Goal: Navigation & Orientation: Find specific page/section

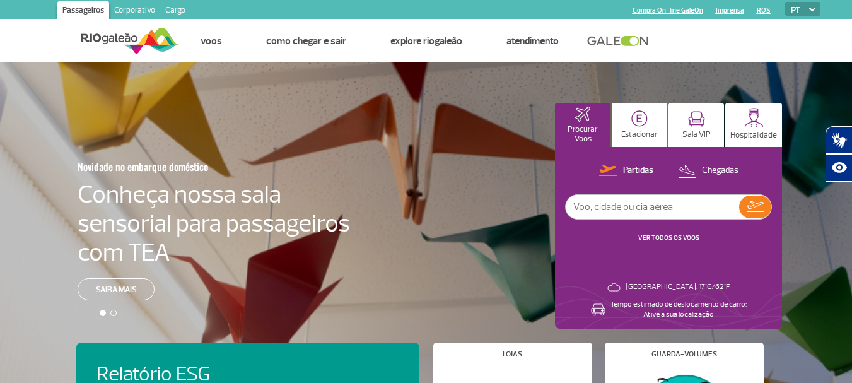
click at [169, 9] on link "Cargo" at bounding box center [175, 11] width 30 height 20
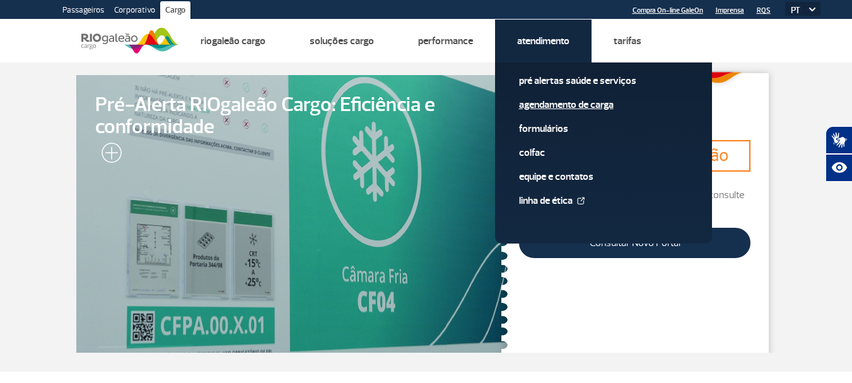
click at [533, 112] on span "Agendamento de Carga" at bounding box center [603, 110] width 169 height 24
click at [533, 108] on link "Agendamento de Carga" at bounding box center [603, 105] width 169 height 14
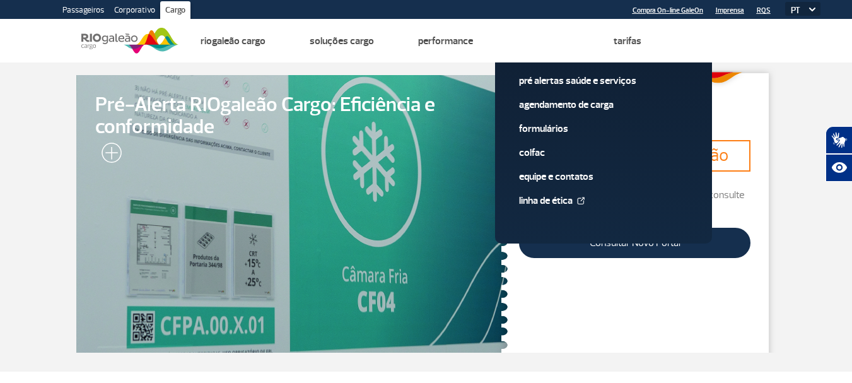
click at [809, 82] on section "Pré-Alerta RIOgaleão Cargo: Eficiência e conformidade Rastreie sua Carga Import…" at bounding box center [426, 216] width 852 height 309
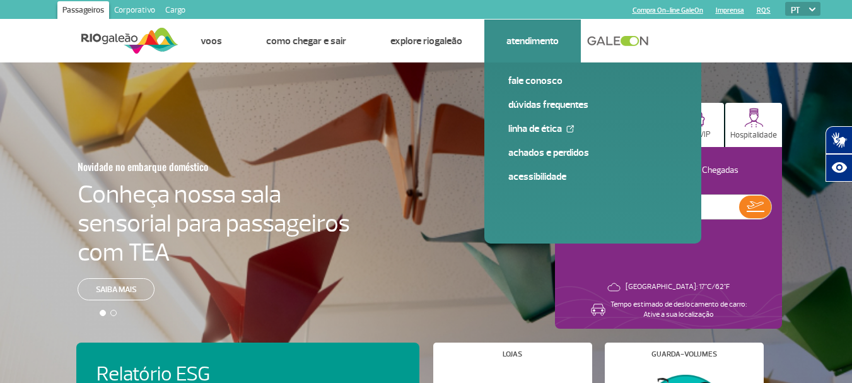
click at [545, 43] on link "Atendimento" at bounding box center [533, 41] width 52 height 13
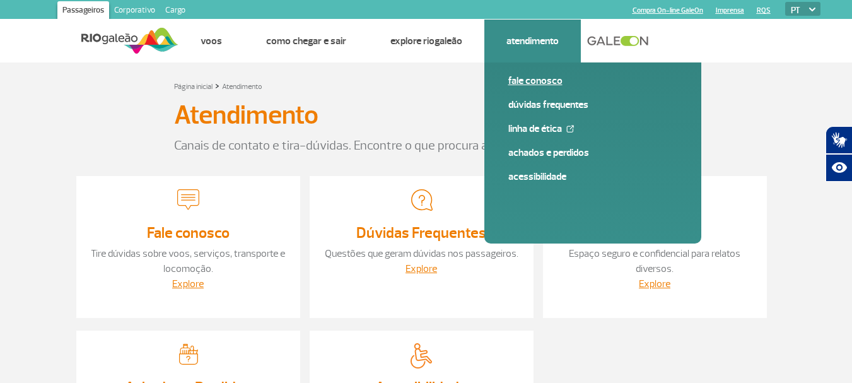
click at [546, 75] on link "Fale conosco" at bounding box center [593, 81] width 169 height 14
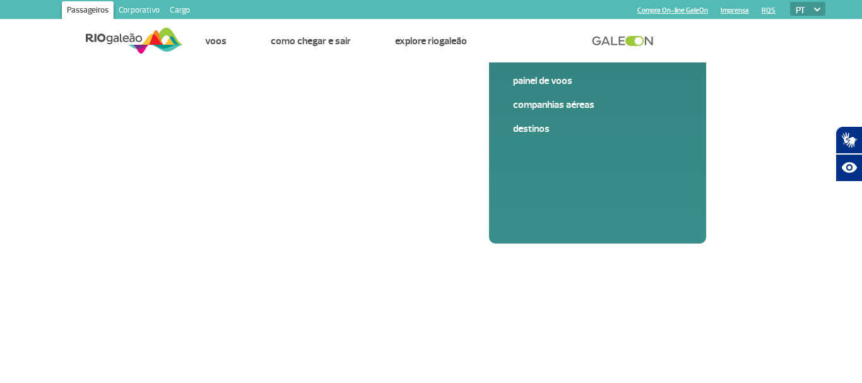
click at [181, 9] on link "Cargo" at bounding box center [180, 11] width 30 height 20
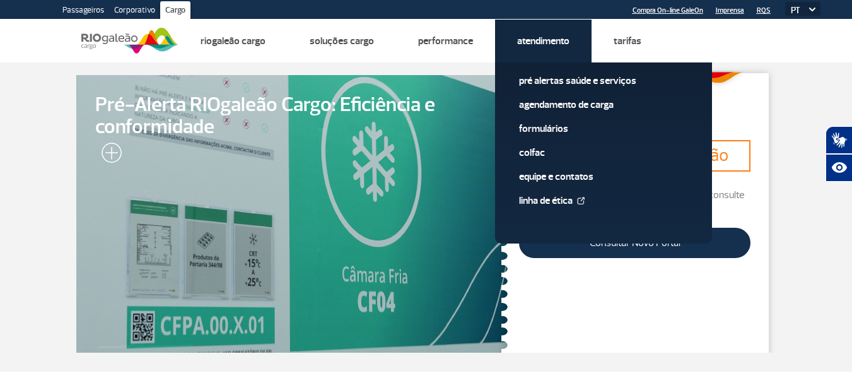
click at [553, 39] on link "Atendimento" at bounding box center [543, 41] width 52 height 13
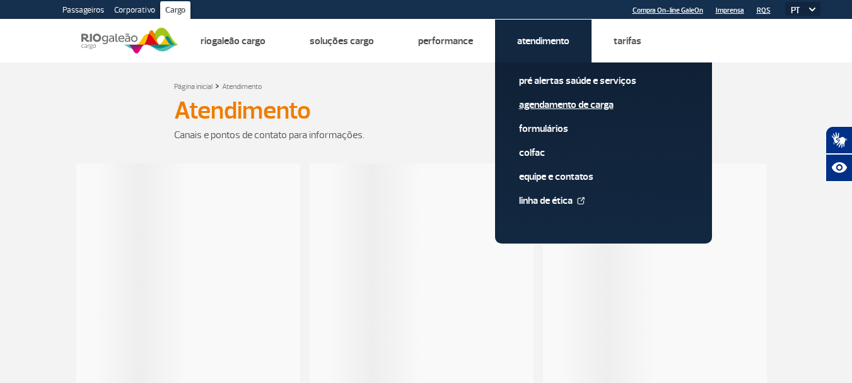
click at [560, 99] on link "Agendamento de Carga" at bounding box center [603, 105] width 169 height 14
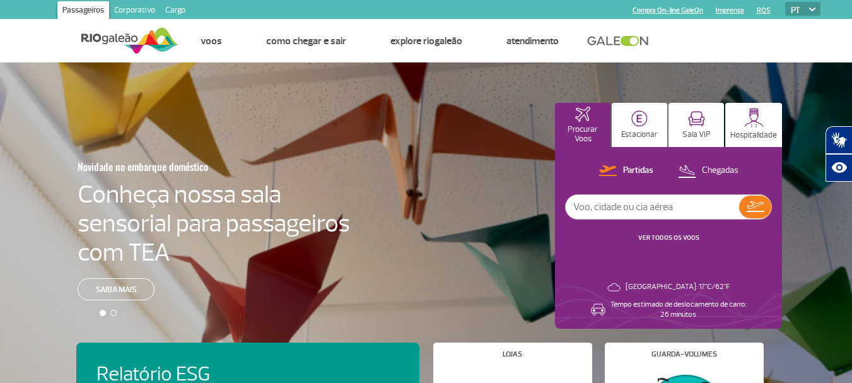
click at [179, 13] on link "Cargo" at bounding box center [175, 11] width 30 height 20
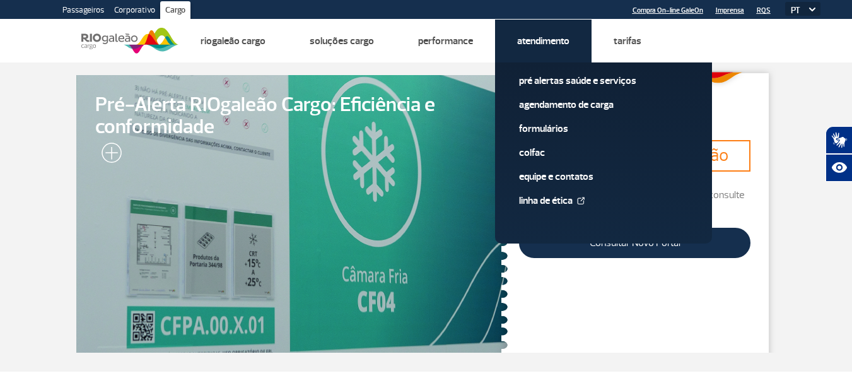
click at [563, 45] on link "Atendimento" at bounding box center [543, 41] width 52 height 13
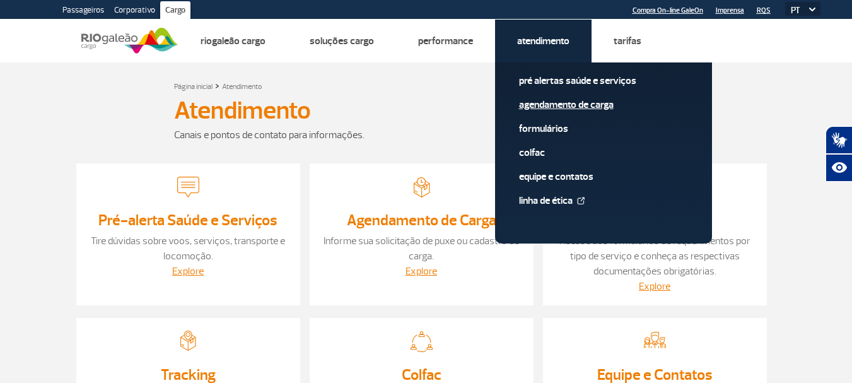
click at [560, 100] on link "Agendamento de Carga" at bounding box center [603, 105] width 169 height 14
